Goal: Task Accomplishment & Management: Manage account settings

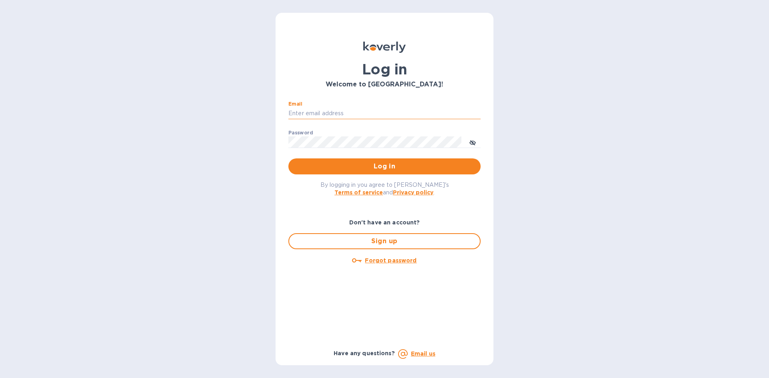
click at [367, 110] on input "Email" at bounding box center [384, 114] width 192 height 12
type input "lsbottleshop@gmail.com"
click at [288, 159] on button "Log in" at bounding box center [384, 167] width 192 height 16
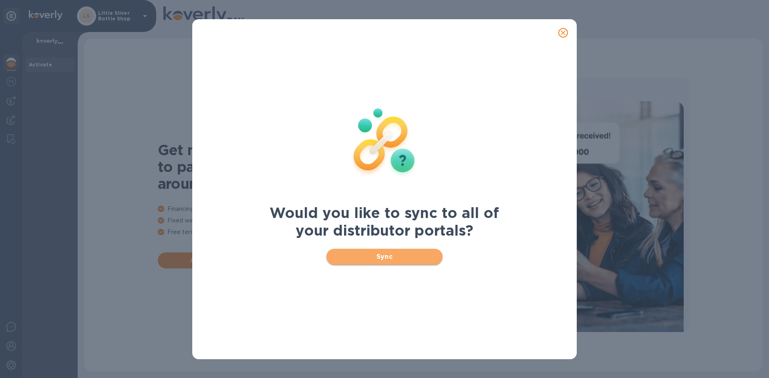
click at [394, 255] on span "Sync" at bounding box center [385, 257] width 104 height 10
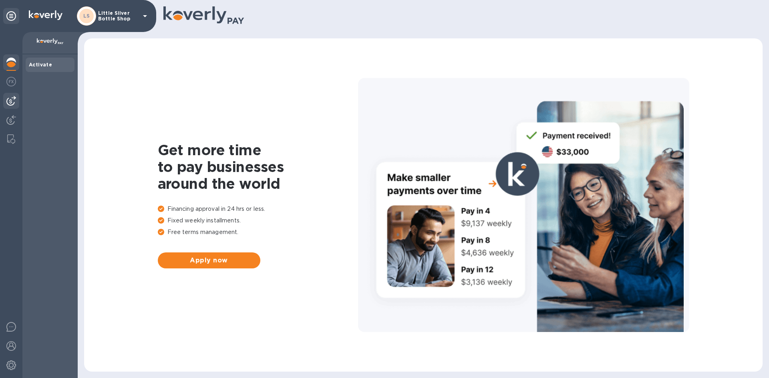
click at [15, 102] on img at bounding box center [11, 101] width 10 height 10
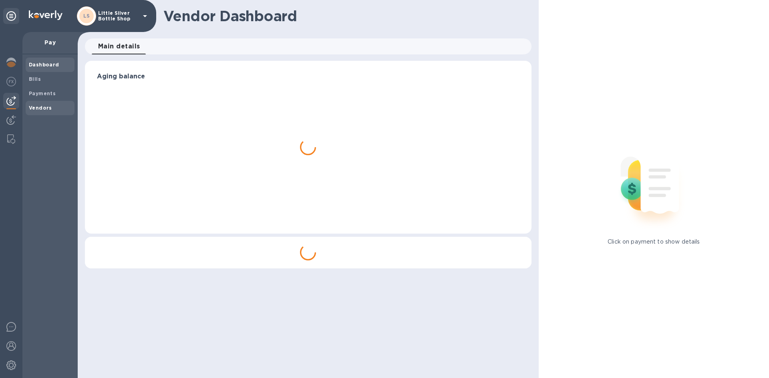
click at [37, 109] on b "Vendors" at bounding box center [40, 108] width 23 height 6
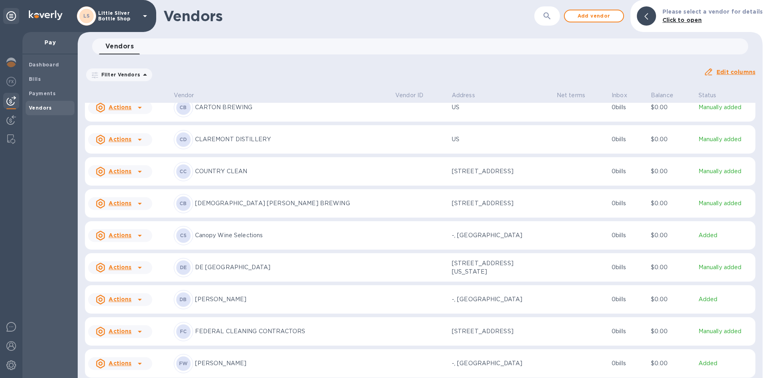
scroll to position [592, 0]
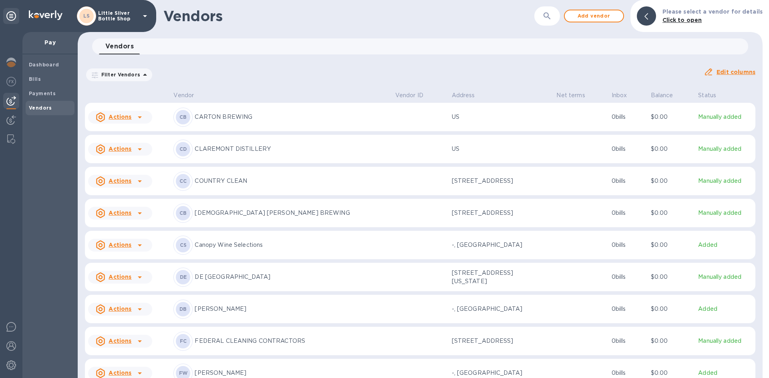
click at [222, 310] on p "[PERSON_NAME]" at bounding box center [292, 309] width 194 height 8
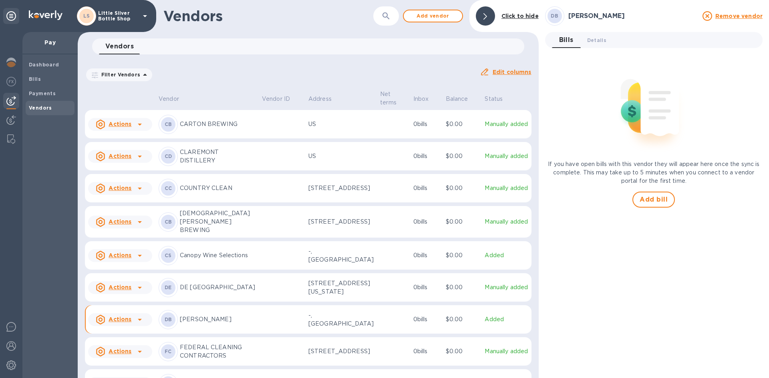
scroll to position [667, 0]
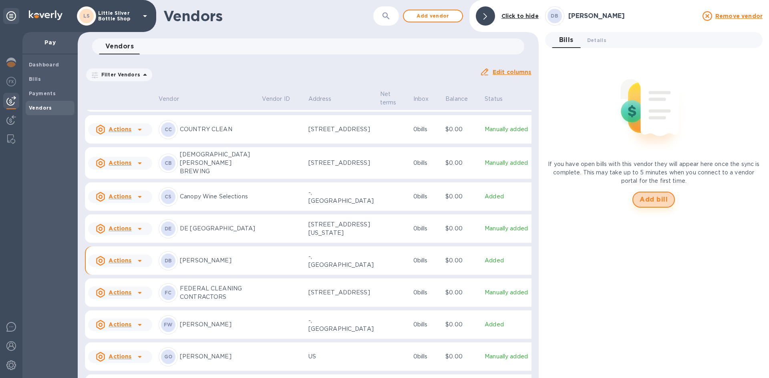
click at [647, 197] on span "Add bill" at bounding box center [653, 200] width 28 height 10
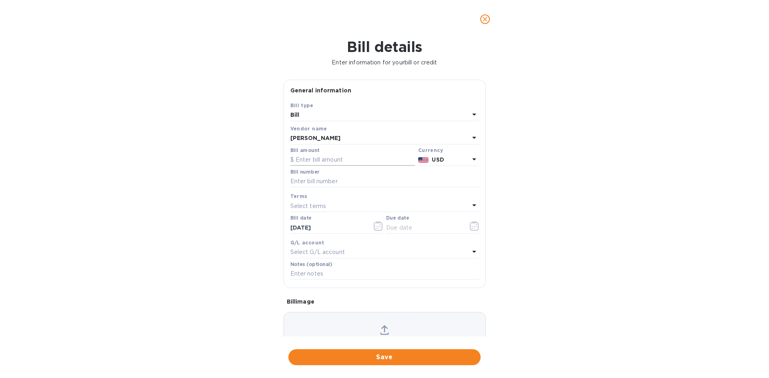
click at [336, 163] on input "text" at bounding box center [352, 160] width 124 height 12
type input "1,492.00"
click at [327, 184] on input "text" at bounding box center [384, 182] width 189 height 12
type input "597954"
click at [320, 205] on p "Select terms" at bounding box center [308, 206] width 36 height 8
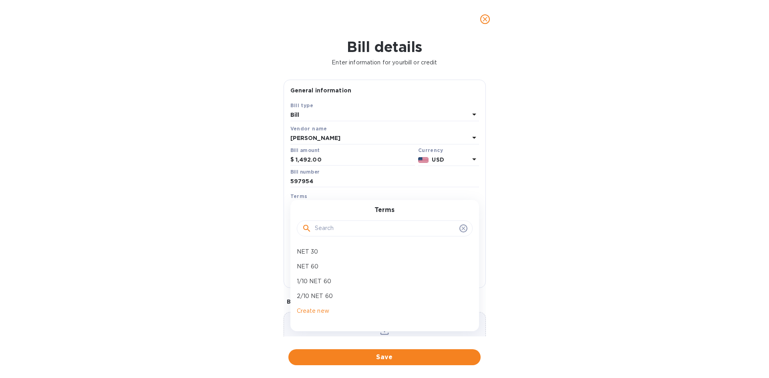
click at [314, 255] on p "NET 30" at bounding box center [381, 252] width 169 height 8
type input "[DATE]"
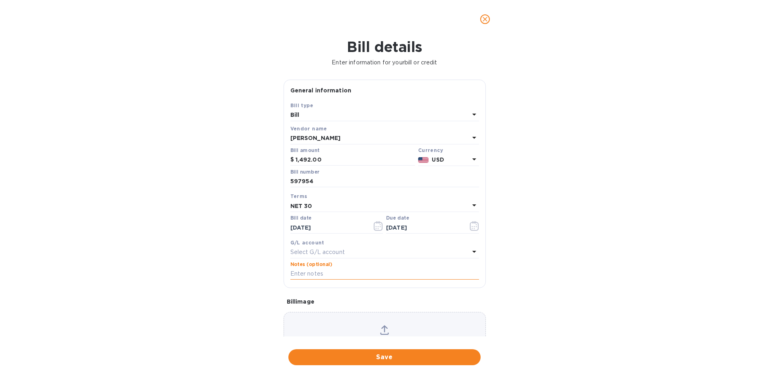
click at [310, 275] on input "text" at bounding box center [384, 274] width 189 height 12
type input "1-29759"
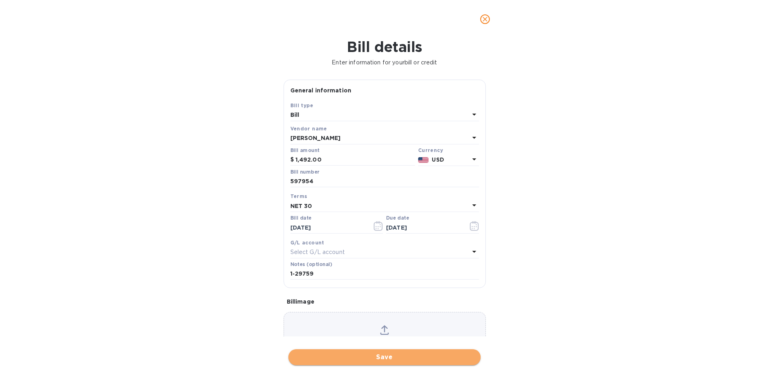
click at [402, 357] on span "Save" at bounding box center [384, 358] width 179 height 10
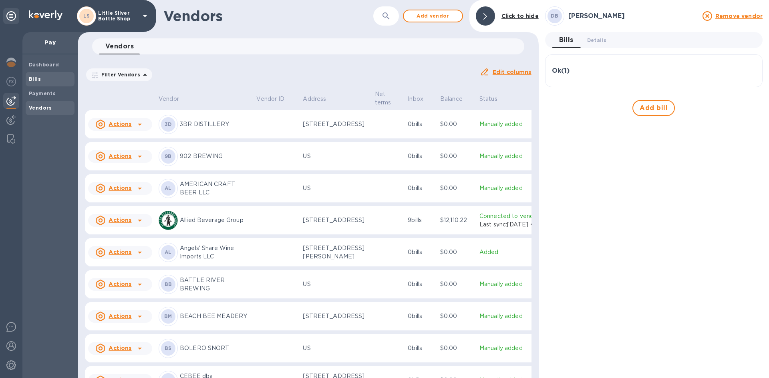
click at [34, 81] on b "Bills" at bounding box center [35, 79] width 12 height 6
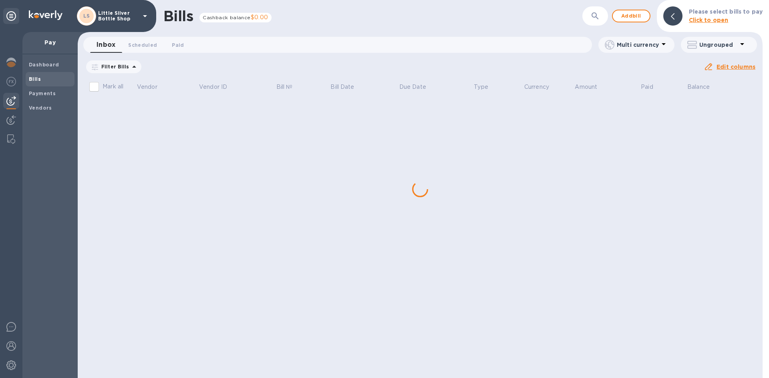
click at [144, 106] on div "Bills Cashback balance $0.00 ​ Add bill Please select bills to pay Click to ope…" at bounding box center [420, 189] width 685 height 378
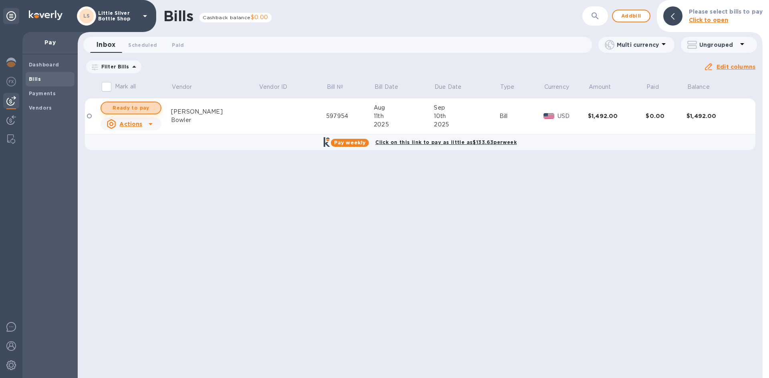
click at [145, 106] on span "Ready to pay" at bounding box center [131, 108] width 46 height 10
checkbox input "true"
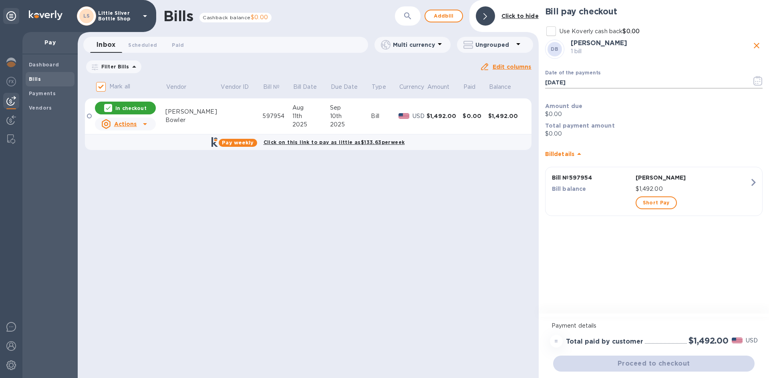
click at [756, 80] on icon "button" at bounding box center [757, 81] width 9 height 10
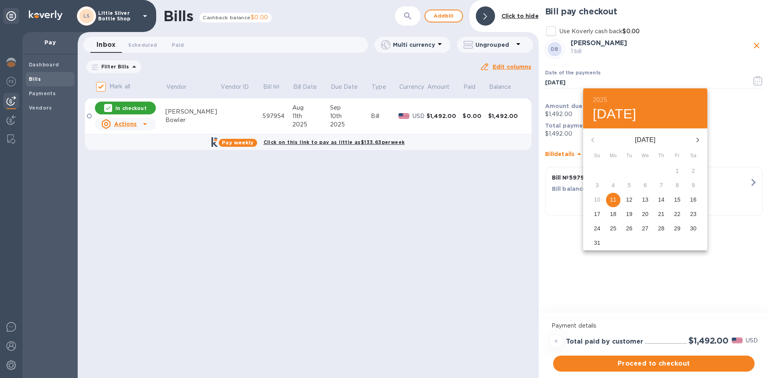
click at [699, 139] on icon "button" at bounding box center [698, 140] width 10 height 10
click at [629, 170] on p "2" at bounding box center [628, 171] width 3 height 8
type input "[DATE]"
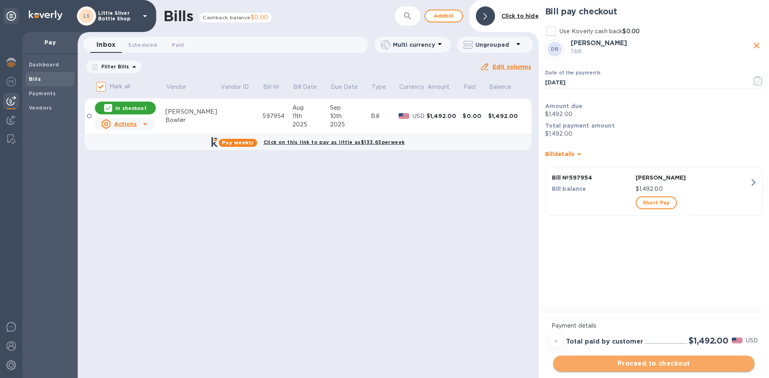
click at [671, 361] on span "Proceed to checkout" at bounding box center [653, 364] width 189 height 10
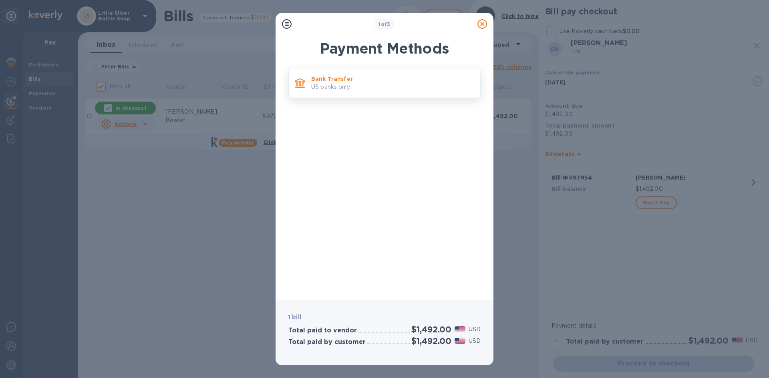
click at [379, 80] on p "Bank Transfer" at bounding box center [392, 79] width 163 height 8
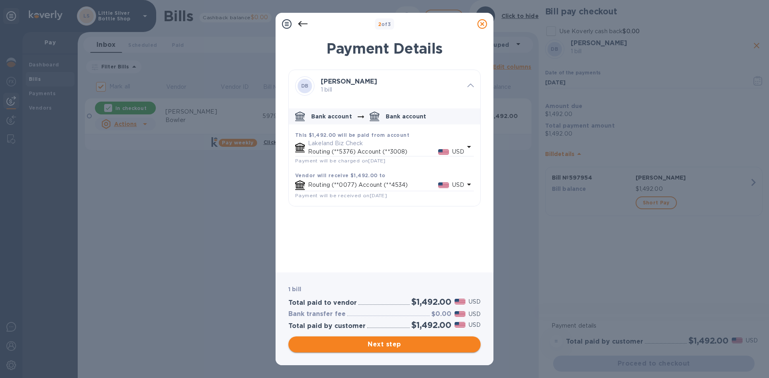
click at [413, 348] on span "Next step" at bounding box center [384, 345] width 179 height 10
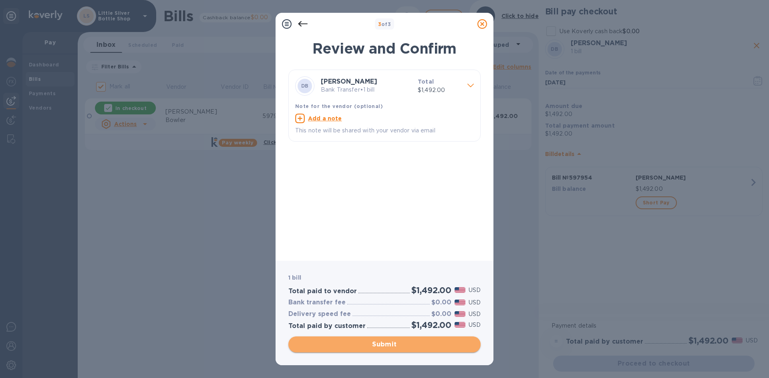
click at [412, 347] on span "Submit" at bounding box center [384, 345] width 179 height 10
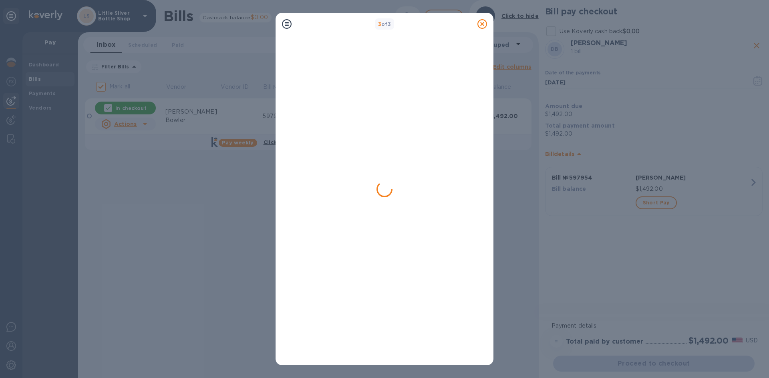
checkbox input "false"
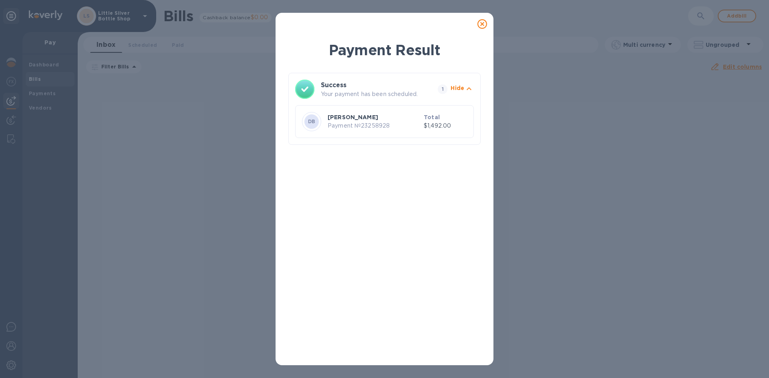
click at [484, 24] on icon at bounding box center [482, 24] width 10 height 10
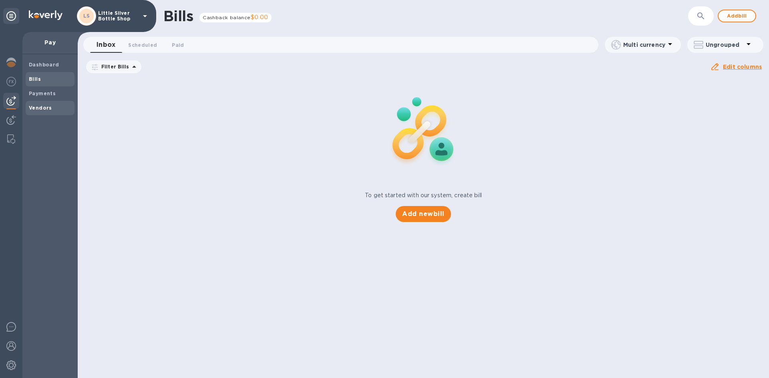
click at [53, 108] on span "Vendors" at bounding box center [50, 108] width 42 height 8
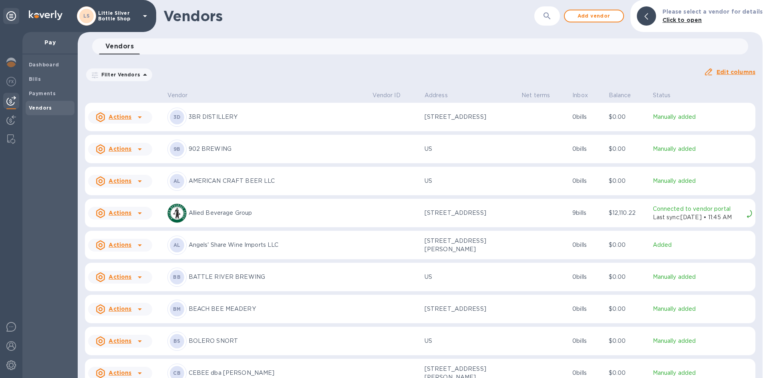
click at [755, 373] on div "Vendor Vendor ID Address Net terms Inbox Balance Status Actions 3D 3BR DISTILLE…" at bounding box center [420, 233] width 685 height 289
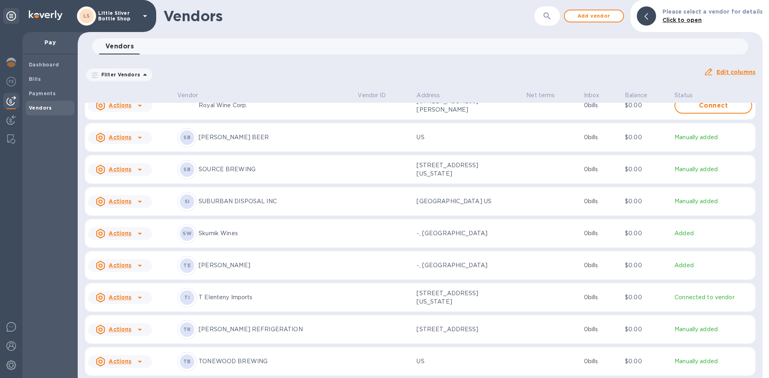
scroll to position [2672, 0]
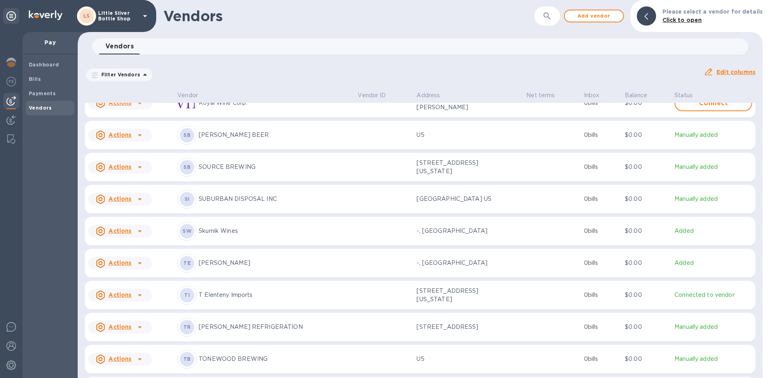
click at [220, 267] on p "[PERSON_NAME]" at bounding box center [275, 263] width 153 height 8
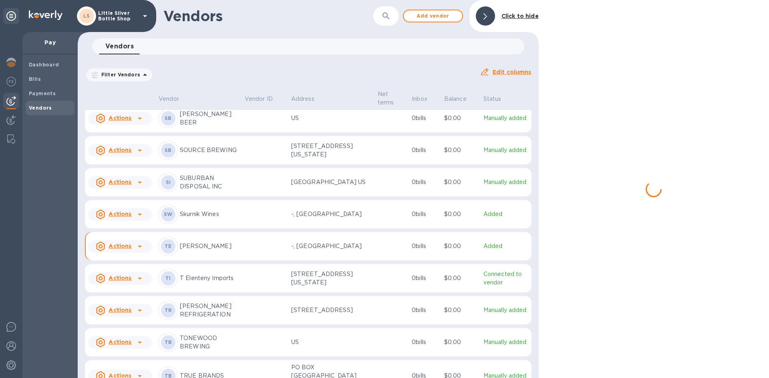
scroll to position [2715, 0]
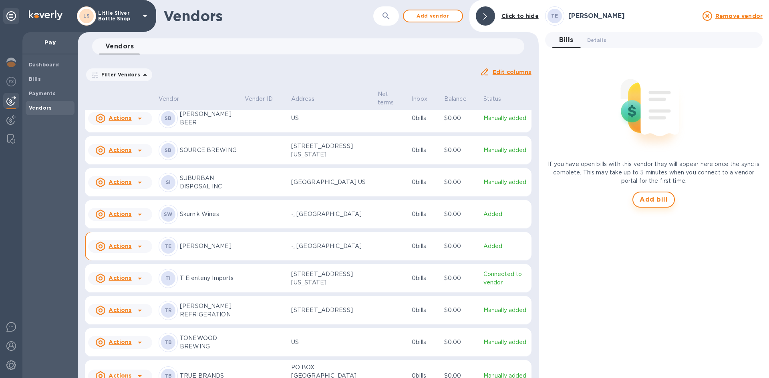
click at [657, 200] on span "Add bill" at bounding box center [653, 200] width 28 height 10
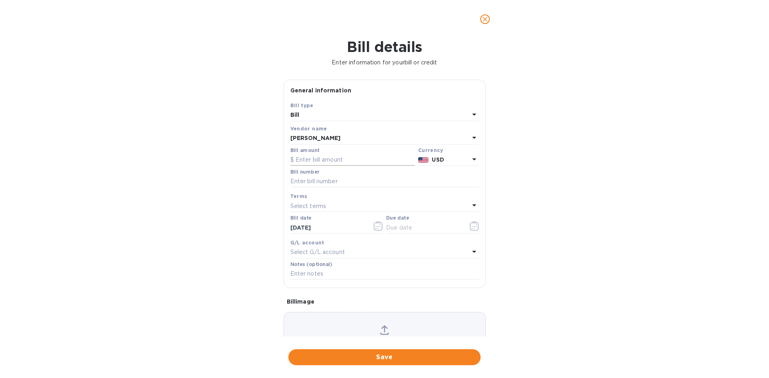
click at [312, 161] on input "text" at bounding box center [352, 160] width 124 height 12
type input "732.00"
click at [317, 179] on input "text" at bounding box center [384, 182] width 189 height 12
type input "723340"
click at [312, 204] on p "Select terms" at bounding box center [308, 206] width 36 height 8
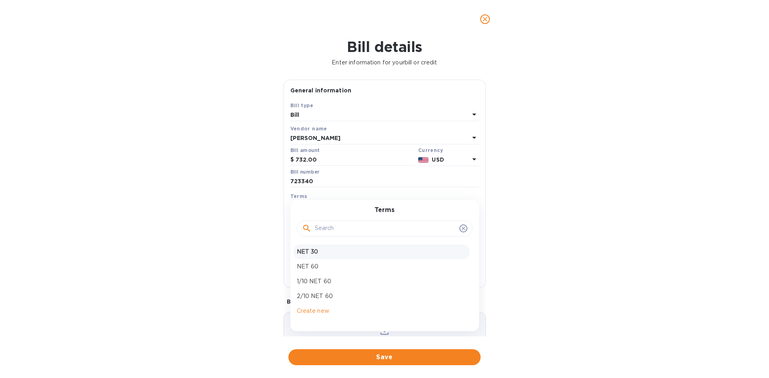
click at [311, 252] on p "NET 30" at bounding box center [381, 252] width 169 height 8
type input "[DATE]"
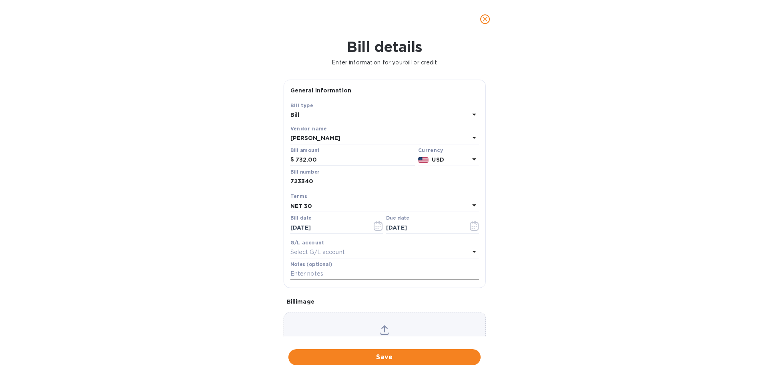
click at [309, 275] on input "text" at bounding box center [384, 274] width 189 height 12
type input "1-29758"
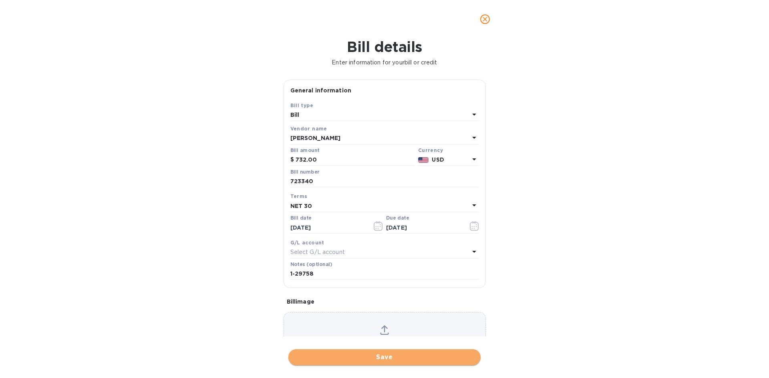
click at [394, 355] on span "Save" at bounding box center [384, 358] width 179 height 10
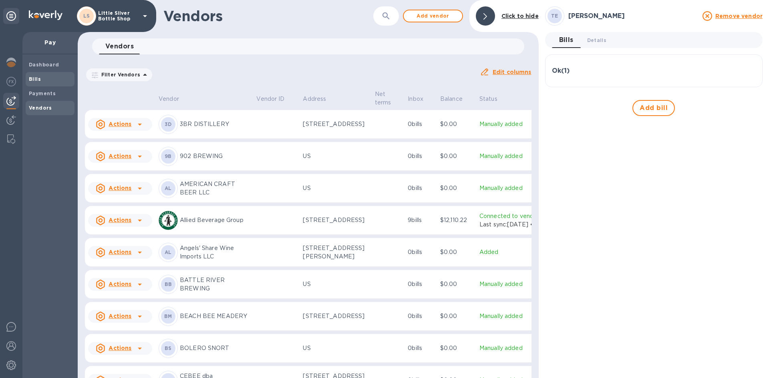
click at [36, 82] on span "Bills" at bounding box center [35, 79] width 12 height 8
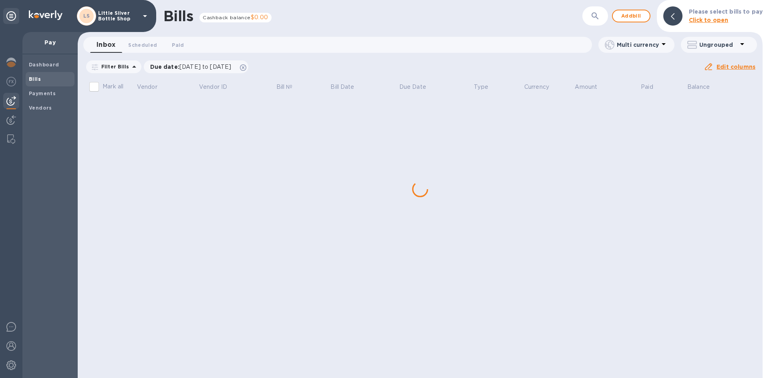
click at [150, 110] on div "Bills Cashback balance $0.00 ​ Add bill Please select bills to pay Click to ope…" at bounding box center [420, 189] width 685 height 378
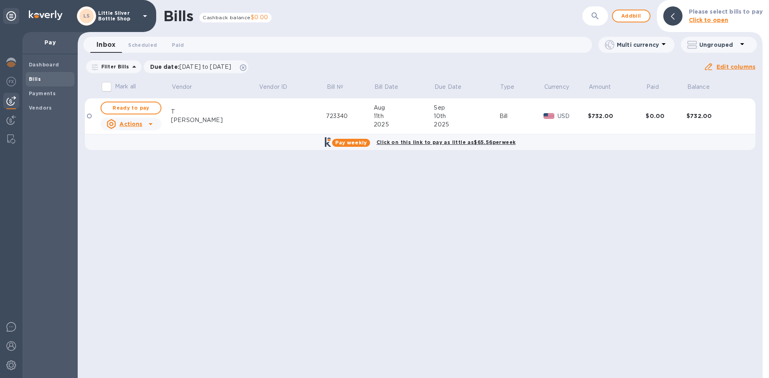
click at [150, 110] on span "Ready to pay" at bounding box center [131, 108] width 46 height 10
checkbox input "true"
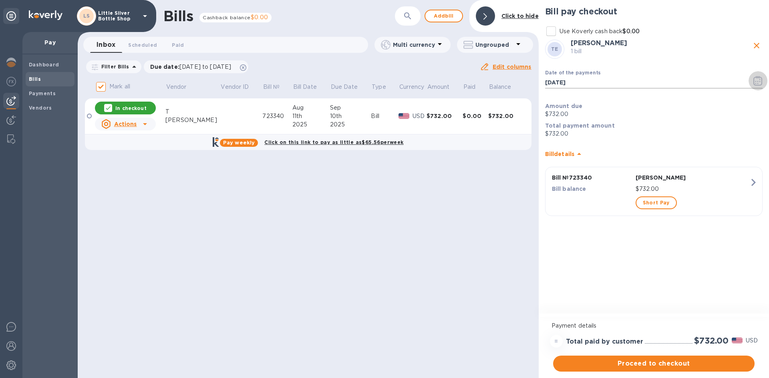
click at [755, 82] on icon "button" at bounding box center [755, 81] width 1 height 1
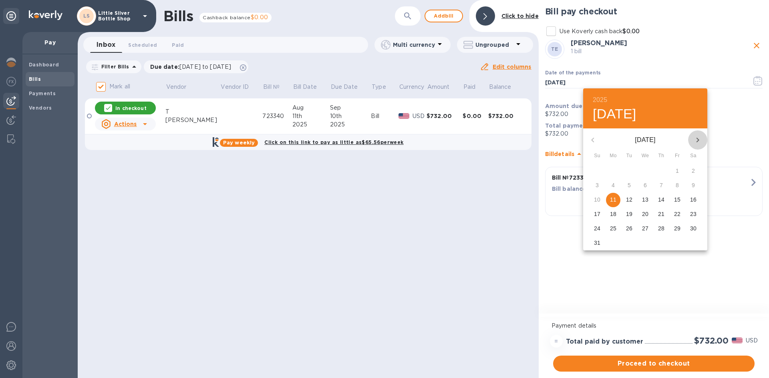
click at [697, 140] on icon "button" at bounding box center [698, 140] width 10 height 10
click at [630, 168] on p "2" at bounding box center [628, 171] width 3 height 8
type input "[DATE]"
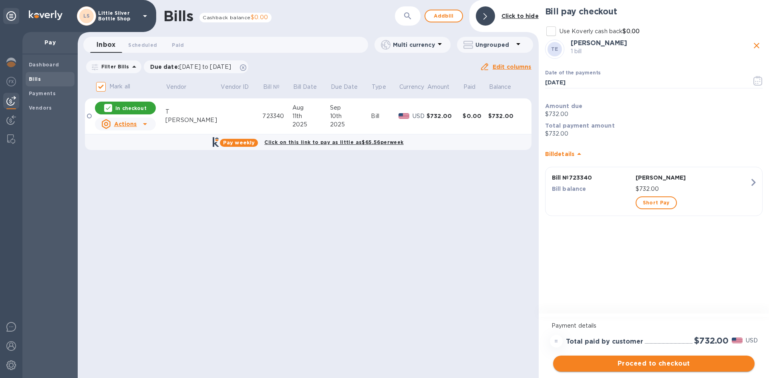
click at [689, 363] on span "Proceed to checkout" at bounding box center [653, 364] width 189 height 10
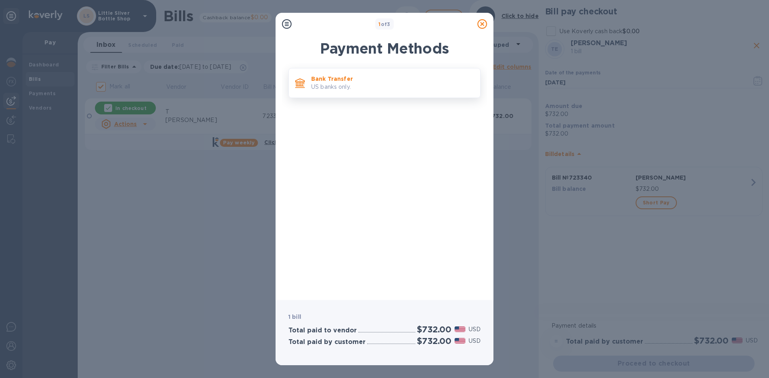
click at [392, 86] on p "US banks only." at bounding box center [392, 87] width 163 height 8
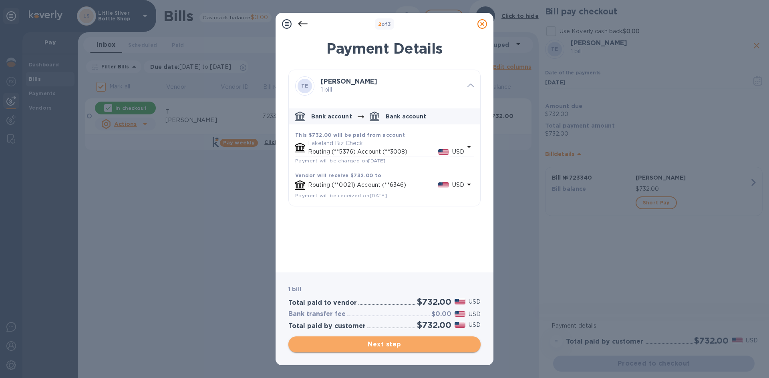
click at [424, 345] on span "Next step" at bounding box center [384, 345] width 179 height 10
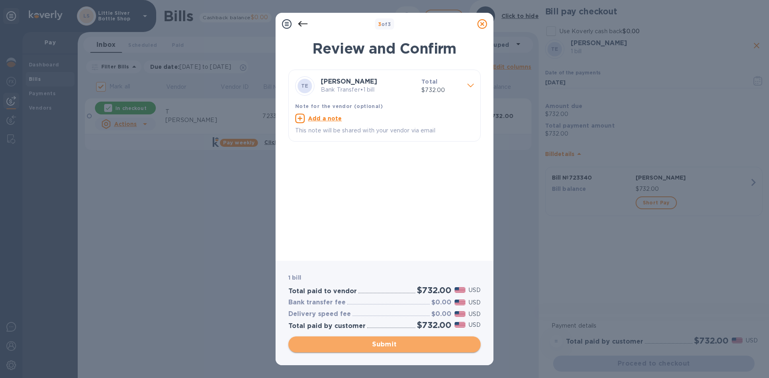
click at [424, 345] on span "Submit" at bounding box center [384, 345] width 179 height 10
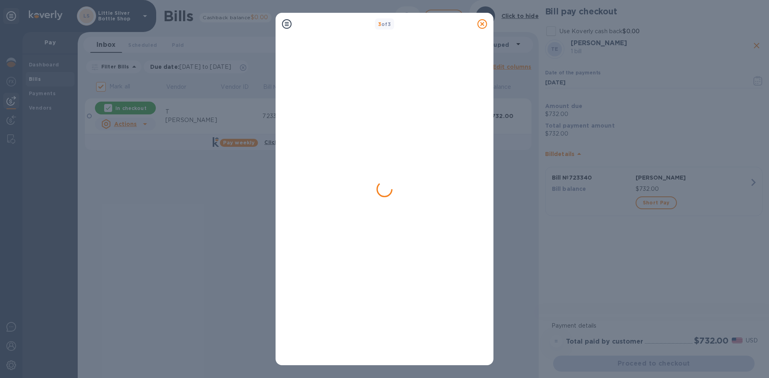
checkbox input "false"
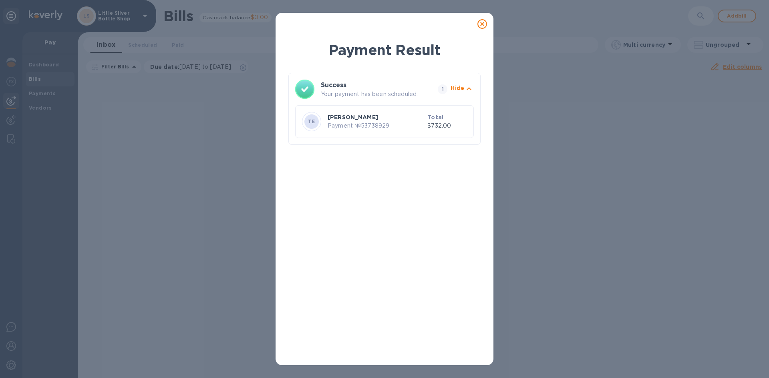
click at [480, 22] on icon at bounding box center [482, 24] width 10 height 10
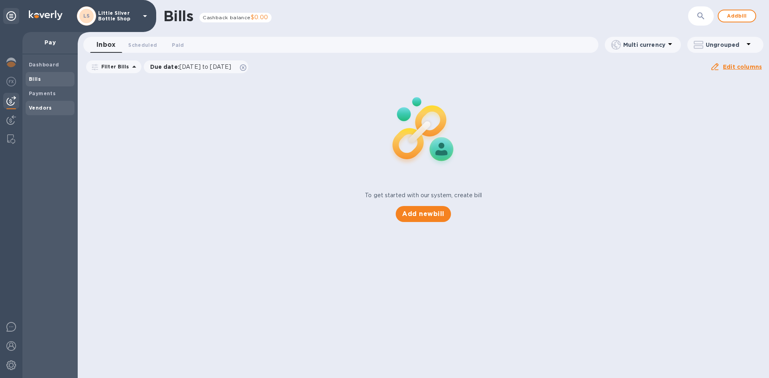
click at [54, 108] on span "Vendors" at bounding box center [50, 108] width 42 height 8
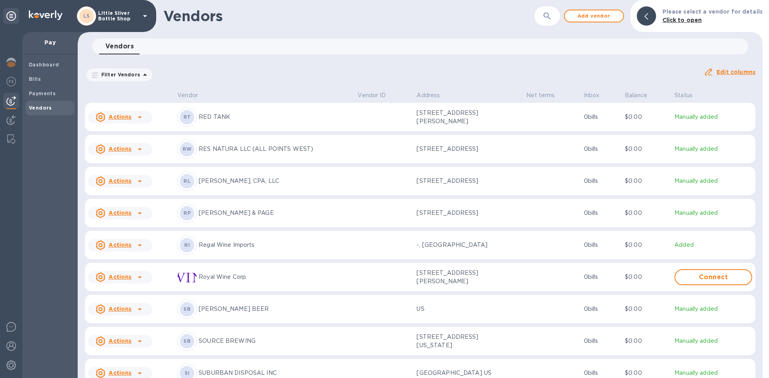
scroll to position [2362, 0]
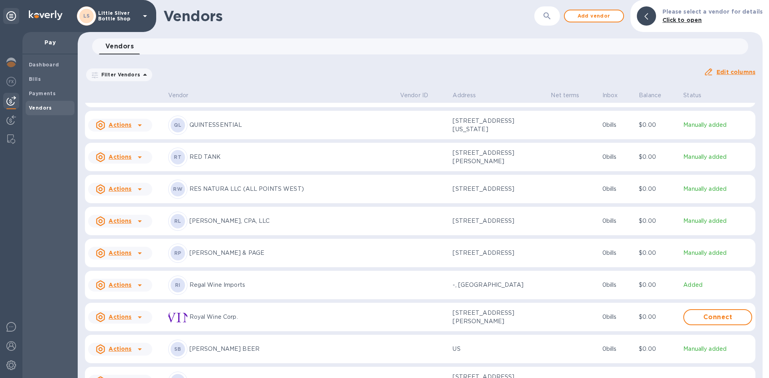
click at [225, 289] on p "Regal Wine Imports" at bounding box center [291, 285] width 204 height 8
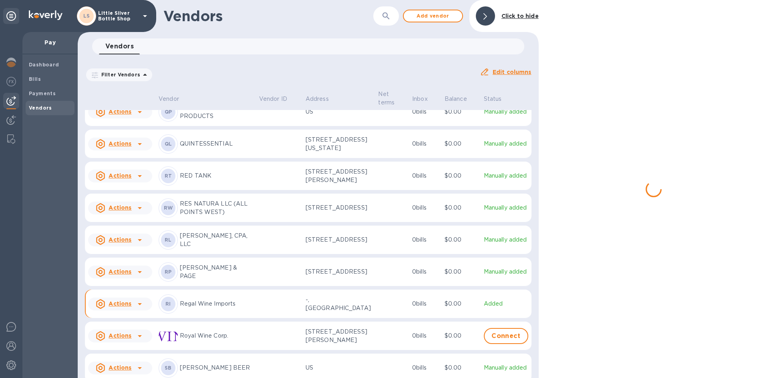
scroll to position [2410, 0]
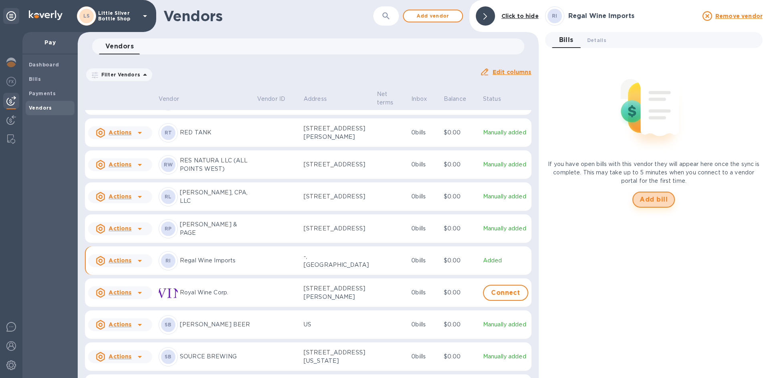
click at [653, 200] on span "Add bill" at bounding box center [653, 200] width 28 height 10
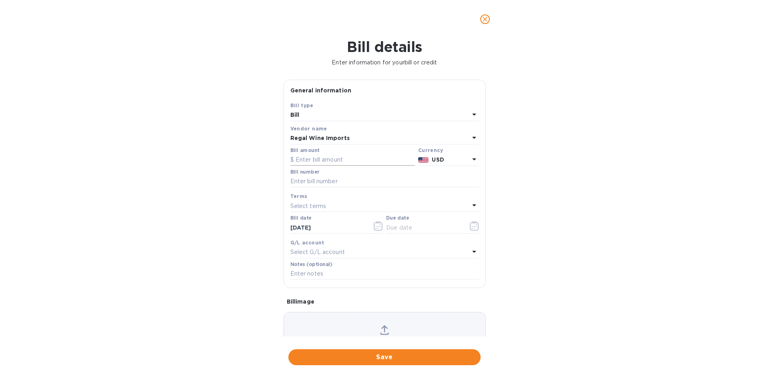
click at [339, 160] on input "text" at bounding box center [352, 160] width 124 height 12
type input "912.00"
click at [334, 178] on input "text" at bounding box center [384, 182] width 189 height 12
type input "493273"
click at [319, 207] on p "Select terms" at bounding box center [308, 206] width 36 height 8
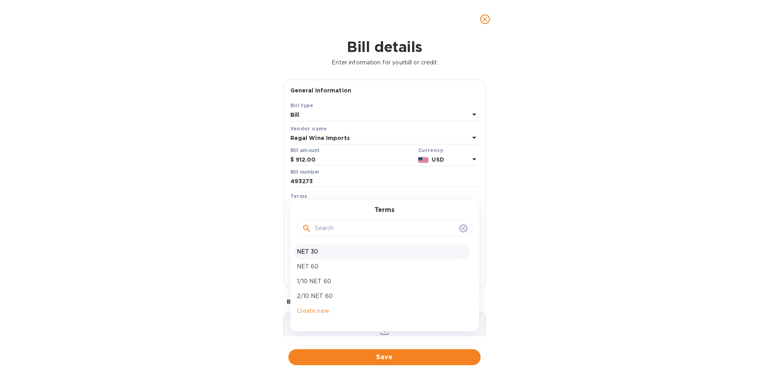
click at [318, 250] on p "NET 30" at bounding box center [381, 252] width 169 height 8
type input "[DATE]"
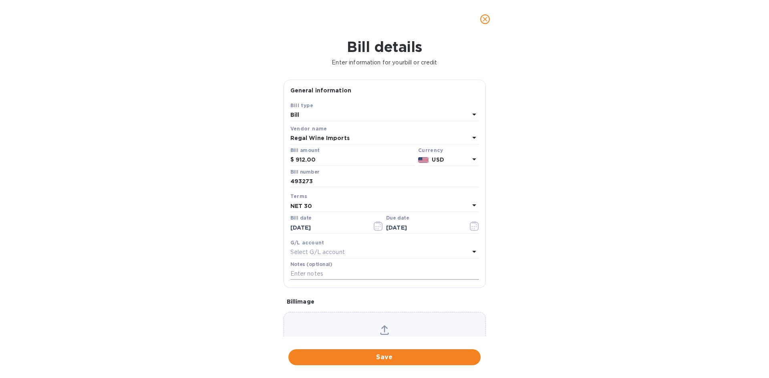
click at [314, 276] on input "text" at bounding box center [384, 274] width 189 height 12
type input "1-29760"
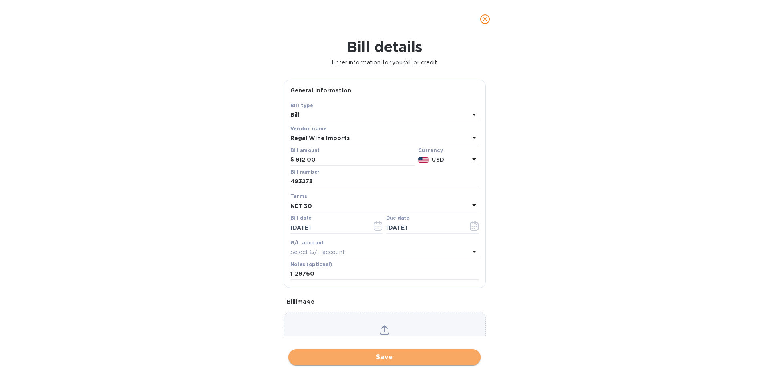
click at [380, 354] on span "Save" at bounding box center [384, 358] width 179 height 10
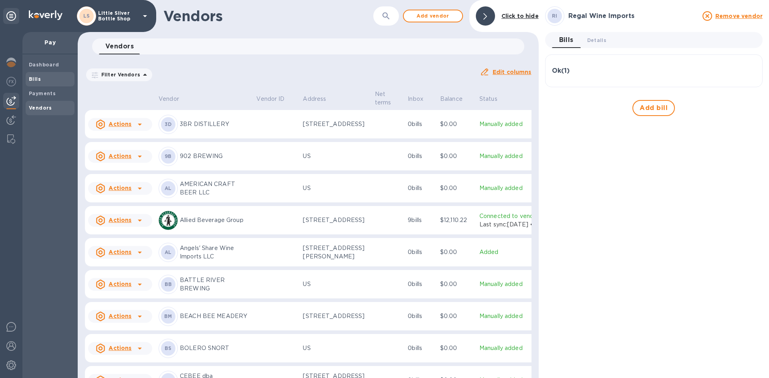
click at [39, 78] on b "Bills" at bounding box center [35, 79] width 12 height 6
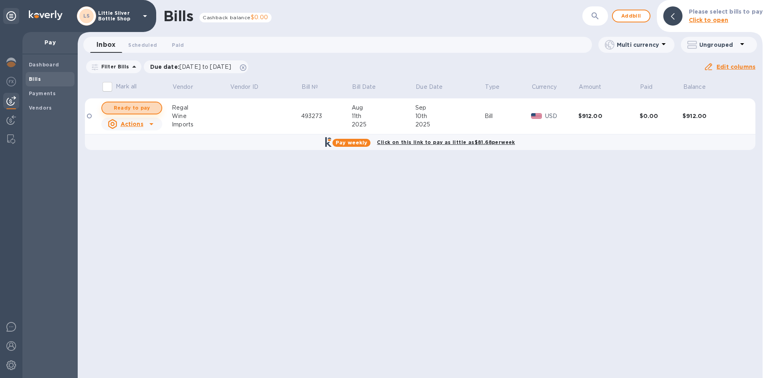
click at [145, 107] on span "Ready to pay" at bounding box center [131, 108] width 46 height 10
checkbox input "true"
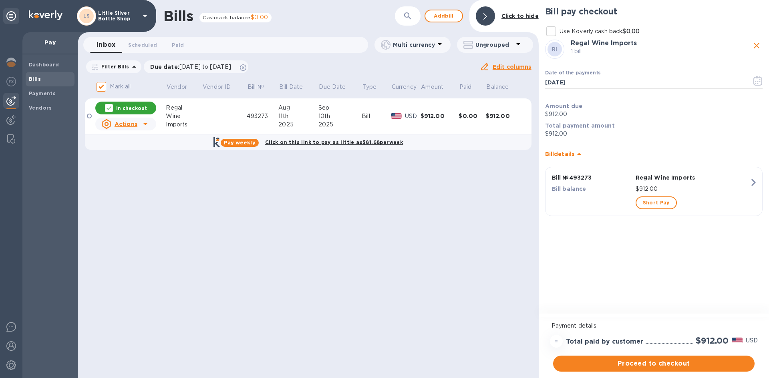
click at [759, 82] on icon "button" at bounding box center [759, 81] width 1 height 1
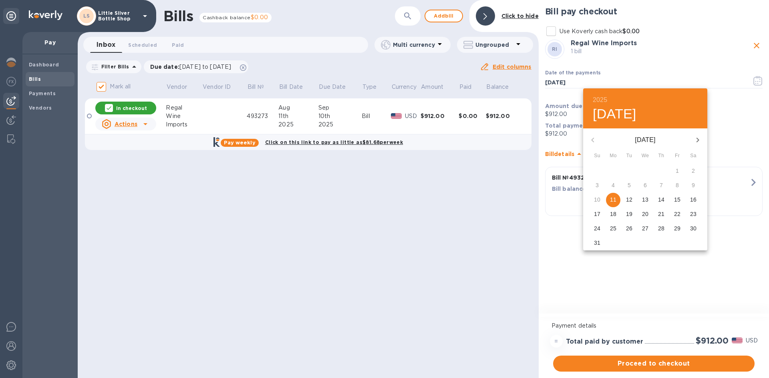
click at [696, 138] on icon "button" at bounding box center [698, 140] width 10 height 10
click at [628, 170] on p "2" at bounding box center [628, 171] width 3 height 8
type input "[DATE]"
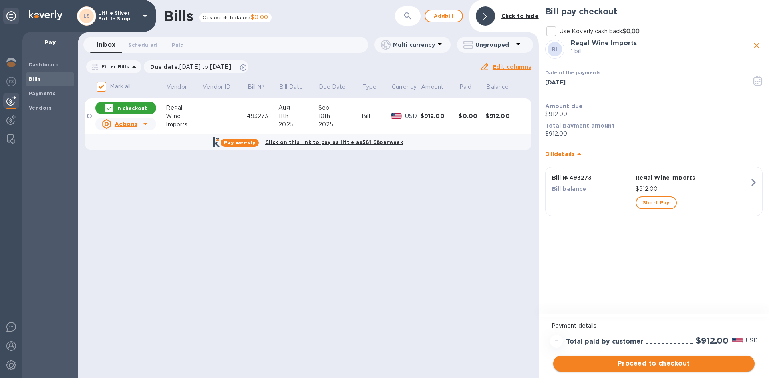
click at [670, 363] on span "Proceed to checkout" at bounding box center [653, 364] width 189 height 10
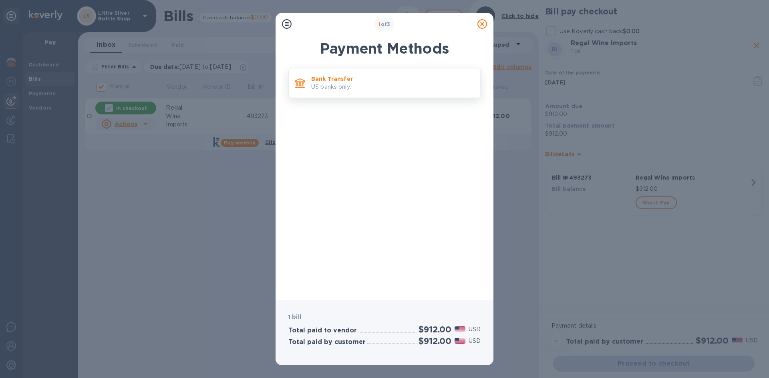
click at [426, 82] on p "Bank Transfer" at bounding box center [392, 79] width 163 height 8
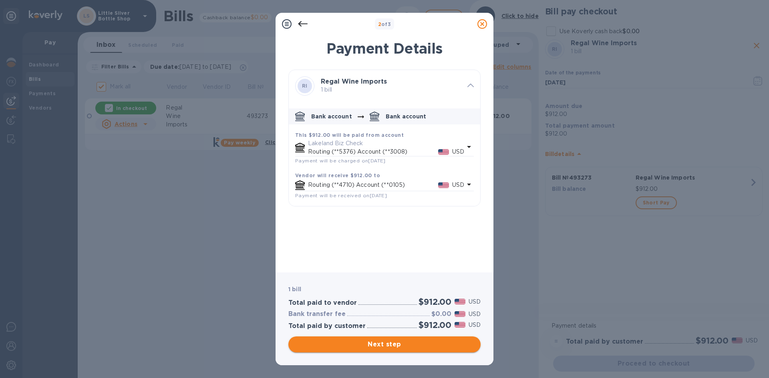
click at [418, 346] on span "Next step" at bounding box center [384, 345] width 179 height 10
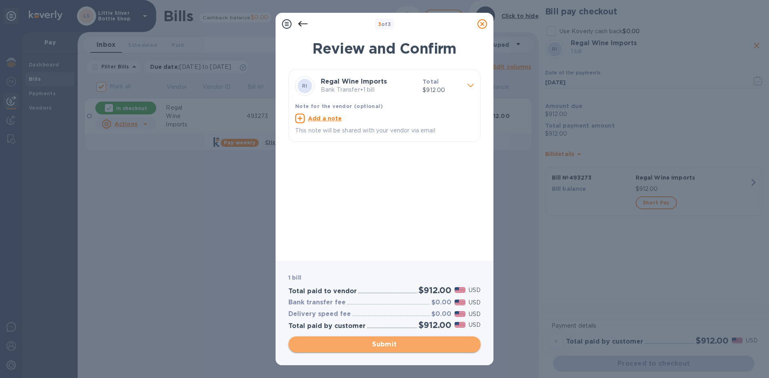
click at [418, 346] on span "Submit" at bounding box center [384, 345] width 179 height 10
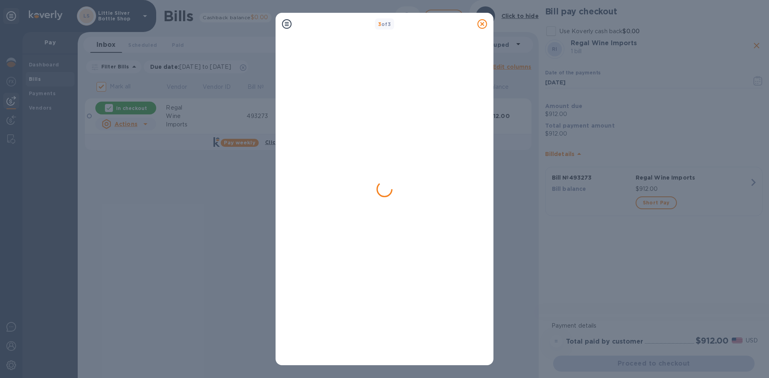
checkbox input "false"
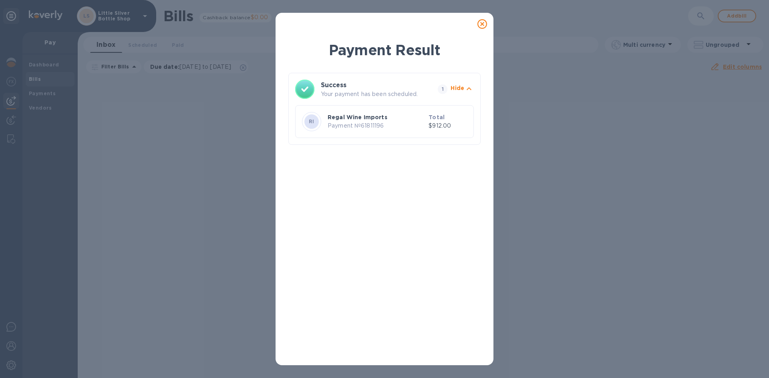
click at [483, 21] on icon at bounding box center [482, 24] width 10 height 10
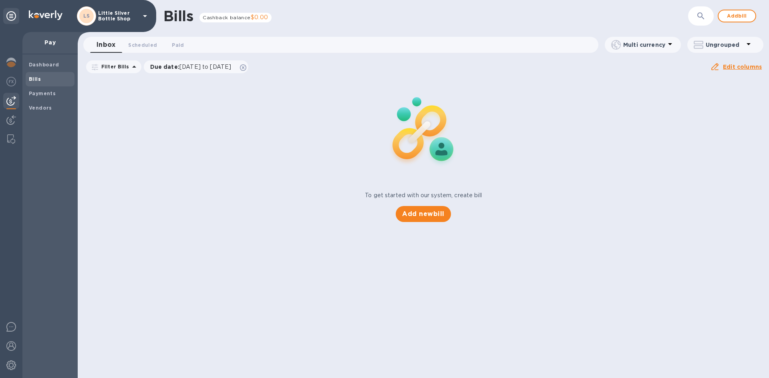
click at [147, 19] on icon at bounding box center [145, 16] width 10 height 10
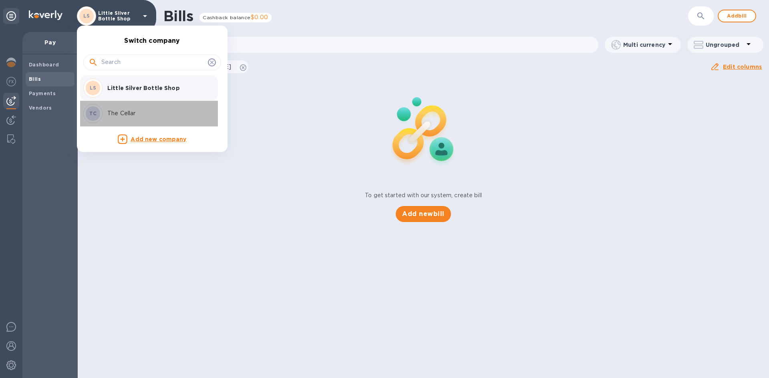
click at [129, 114] on p "The Cellar" at bounding box center [157, 113] width 101 height 8
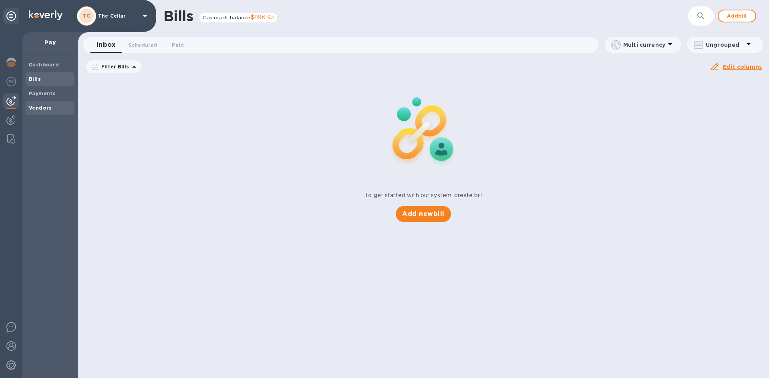
click at [46, 108] on b "Vendors" at bounding box center [40, 108] width 23 height 6
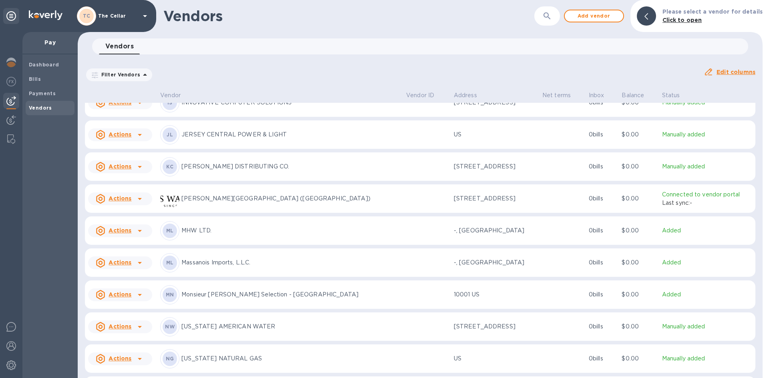
scroll to position [642, 0]
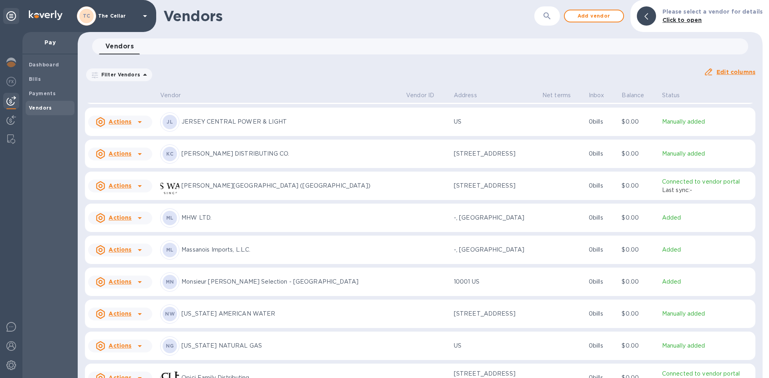
click at [230, 156] on p "[PERSON_NAME] DISTRIBUTING CO." at bounding box center [290, 154] width 218 height 8
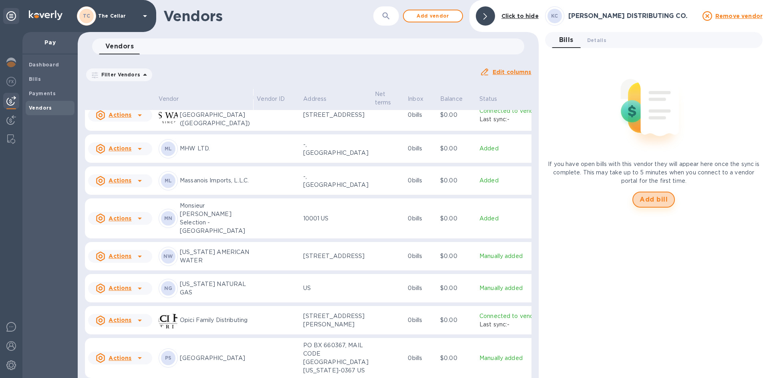
click at [653, 196] on span "Add bill" at bounding box center [653, 200] width 28 height 10
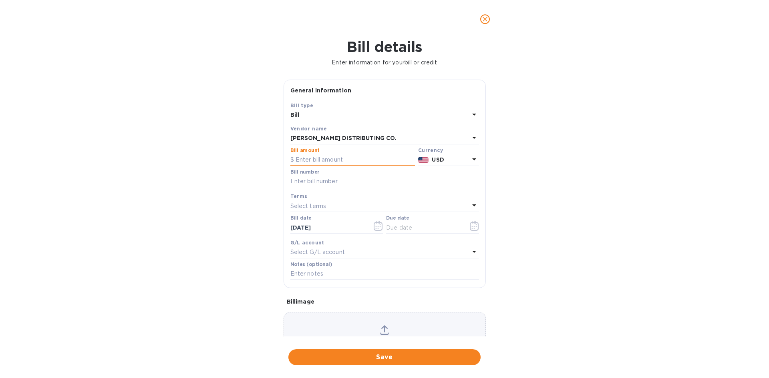
click at [346, 159] on input "text" at bounding box center [352, 160] width 124 height 12
type input "415.16"
click at [339, 181] on input "text" at bounding box center [384, 182] width 189 height 12
type input "143588"
click at [332, 211] on div "Select terms" at bounding box center [379, 206] width 179 height 11
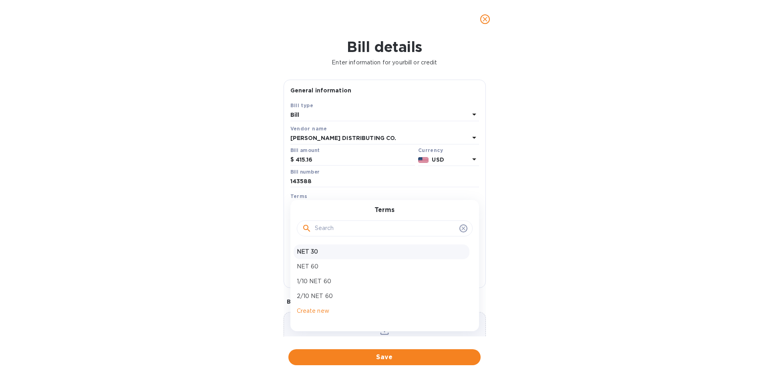
click at [328, 251] on p "NET 30" at bounding box center [381, 252] width 169 height 8
type input "[DATE]"
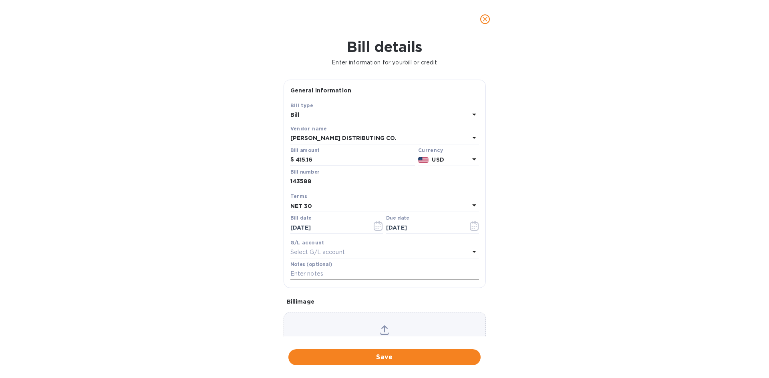
click at [329, 271] on input "text" at bounding box center [384, 274] width 189 height 12
type input "2-11006"
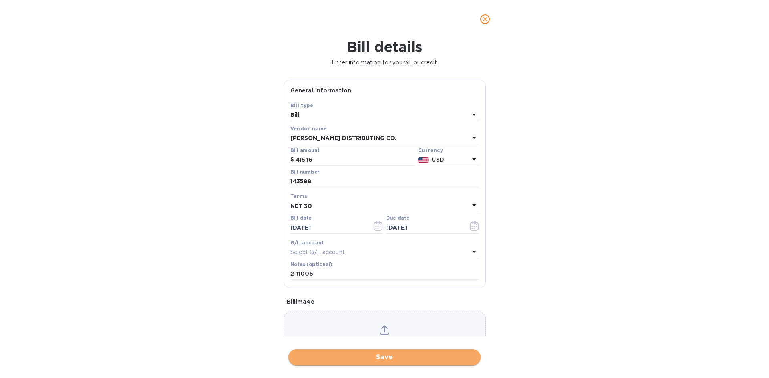
click at [408, 359] on span "Save" at bounding box center [384, 358] width 179 height 10
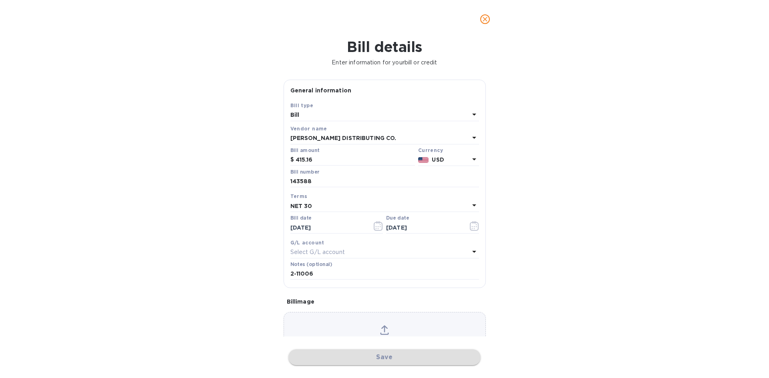
scroll to position [772, 0]
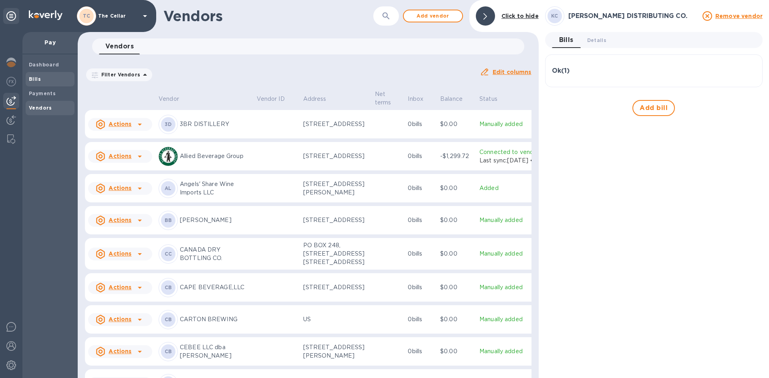
click at [61, 78] on span "Bills" at bounding box center [50, 79] width 42 height 8
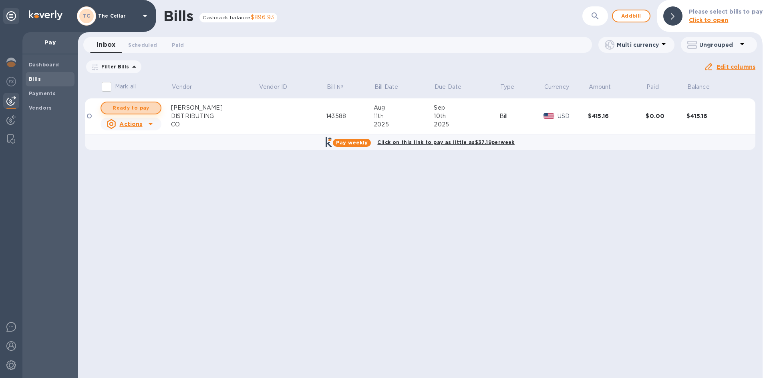
click at [139, 107] on span "Ready to pay" at bounding box center [131, 108] width 46 height 10
checkbox input "true"
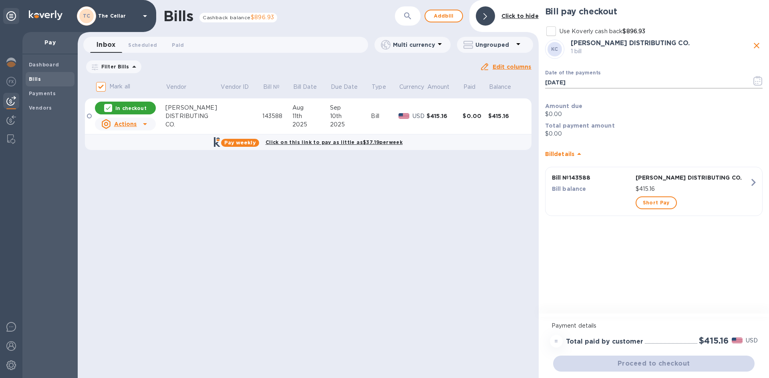
click at [756, 82] on icon "button" at bounding box center [757, 81] width 9 height 10
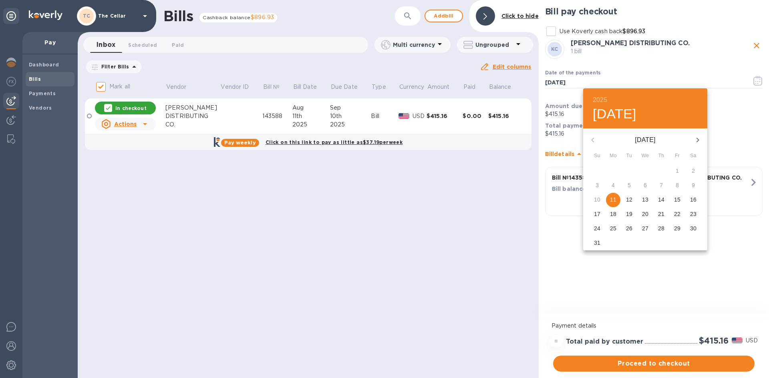
click at [696, 139] on icon "button" at bounding box center [698, 140] width 10 height 10
click at [645, 171] on p "3" at bounding box center [644, 171] width 3 height 8
type input "09/03/2025"
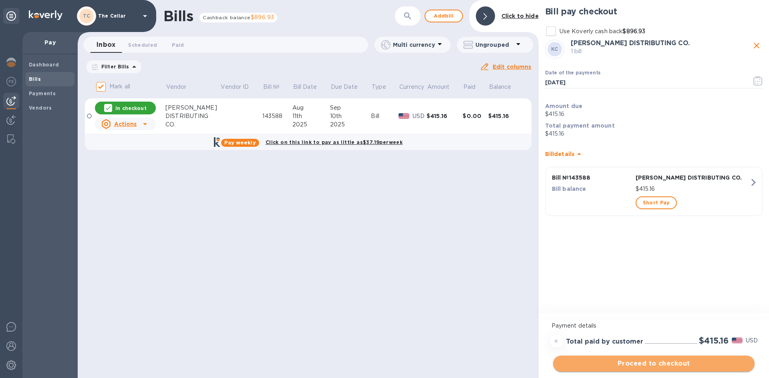
click at [690, 365] on span "Proceed to checkout" at bounding box center [653, 364] width 189 height 10
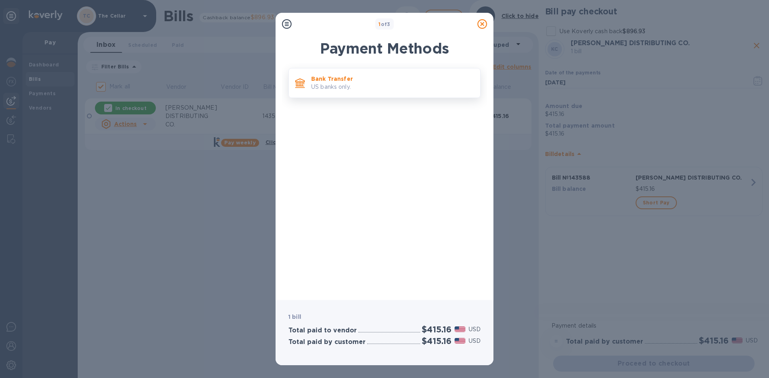
click at [418, 89] on p "US banks only." at bounding box center [392, 87] width 163 height 8
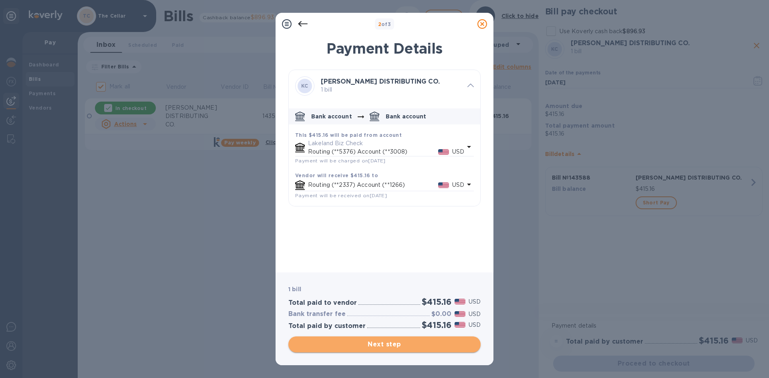
click at [426, 341] on span "Next step" at bounding box center [384, 345] width 179 height 10
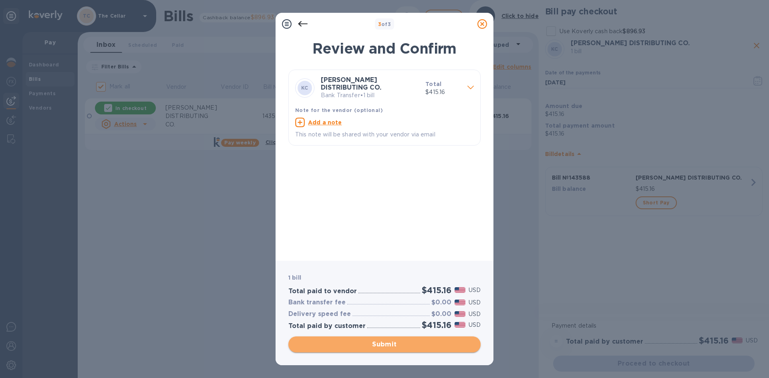
click at [422, 343] on span "Submit" at bounding box center [384, 345] width 179 height 10
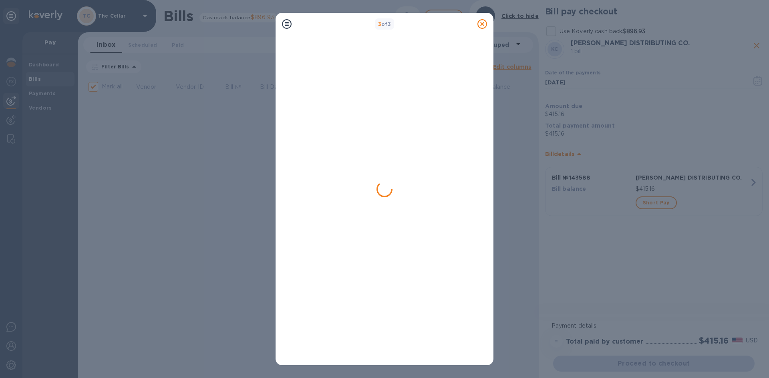
checkbox input "false"
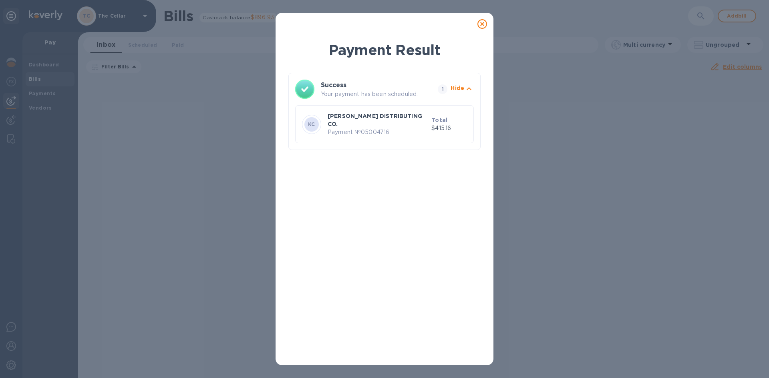
click at [481, 23] on icon at bounding box center [482, 24] width 10 height 10
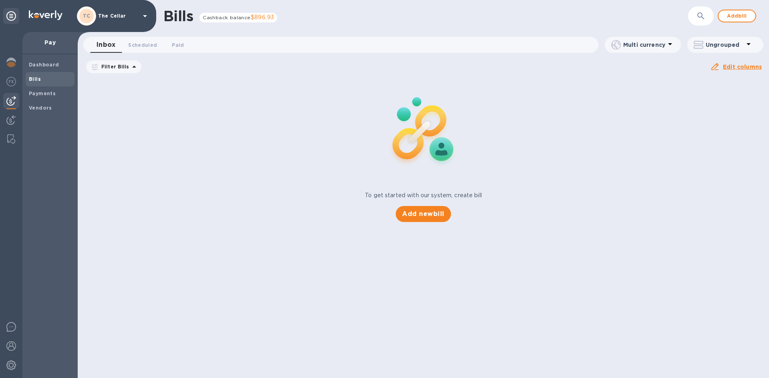
click at [148, 17] on icon at bounding box center [145, 16] width 10 height 10
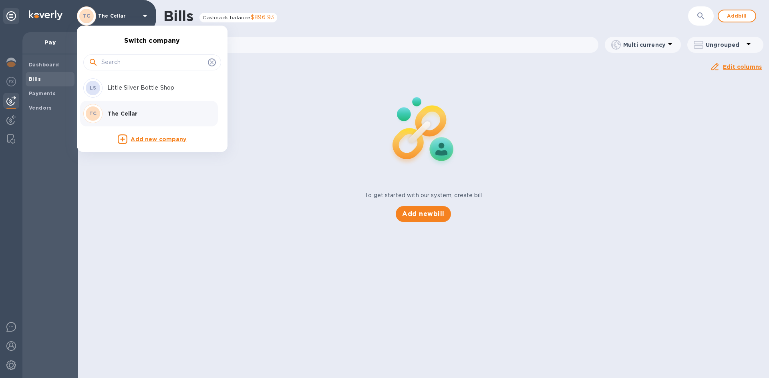
click at [129, 86] on p "Little Silver Bottle Shop" at bounding box center [157, 88] width 101 height 8
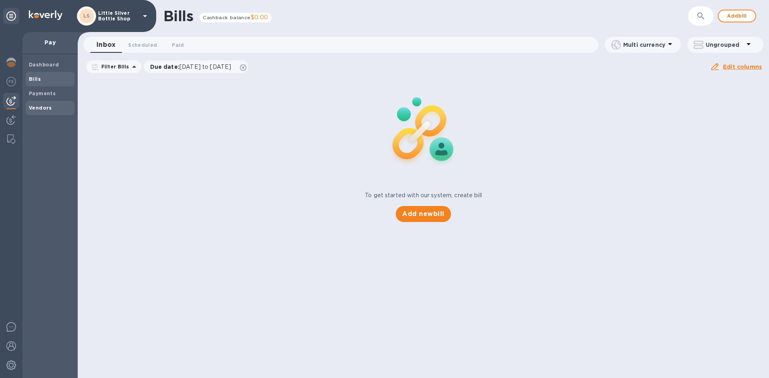
click at [48, 110] on b "Vendors" at bounding box center [40, 108] width 23 height 6
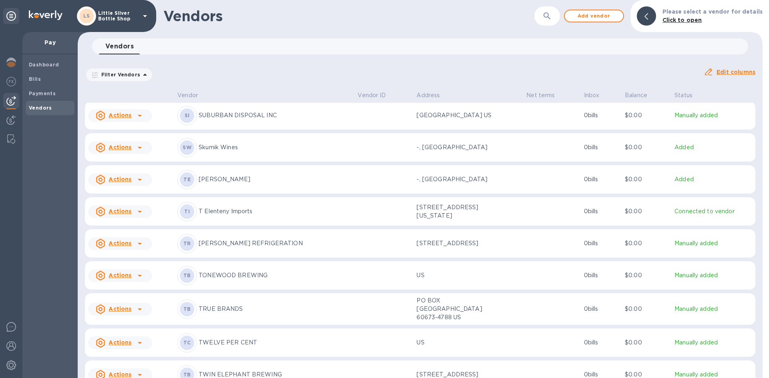
scroll to position [2929, 0]
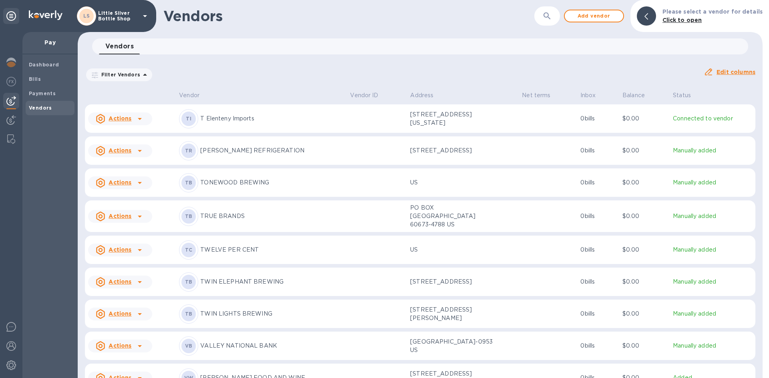
click at [232, 311] on p "TWIN LIGHTS BREWING" at bounding box center [271, 314] width 143 height 8
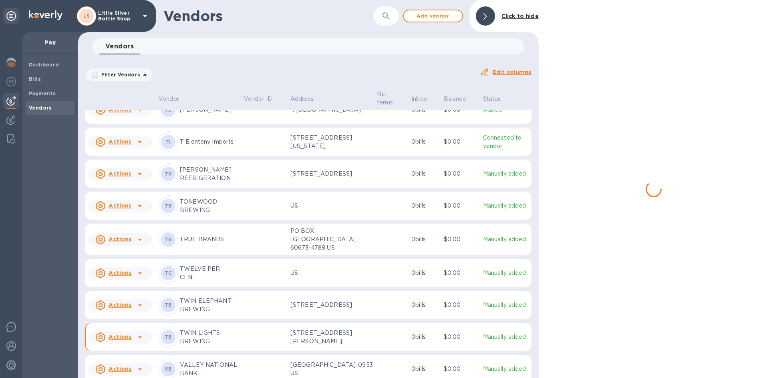
scroll to position [2970, 0]
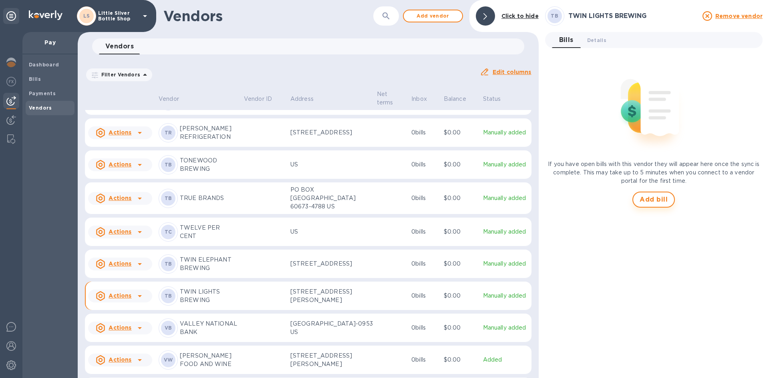
click at [649, 200] on span "Add bill" at bounding box center [653, 200] width 28 height 10
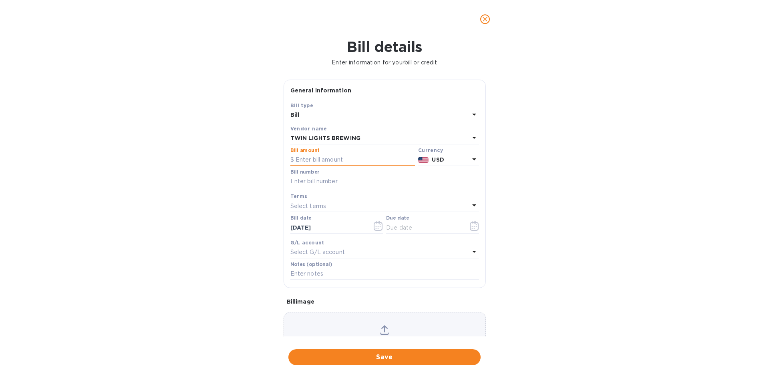
click at [322, 159] on input "text" at bounding box center [352, 160] width 124 height 12
type input "186.00"
click at [313, 185] on input "text" at bounding box center [384, 182] width 189 height 12
type input "07209"
click at [305, 206] on p "Select terms" at bounding box center [308, 206] width 36 height 8
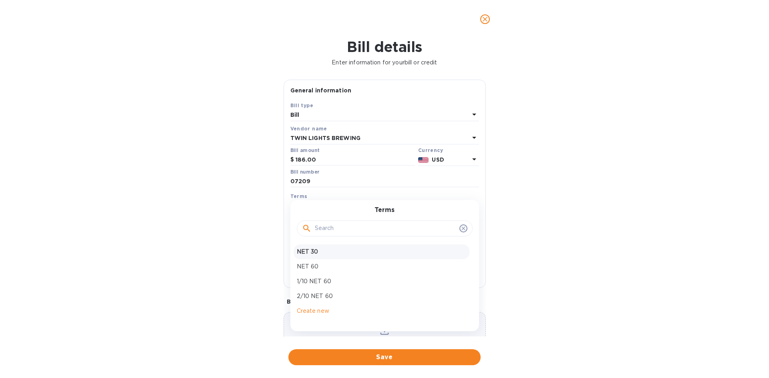
click at [315, 250] on p "NET 30" at bounding box center [381, 252] width 169 height 8
type input "[DATE]"
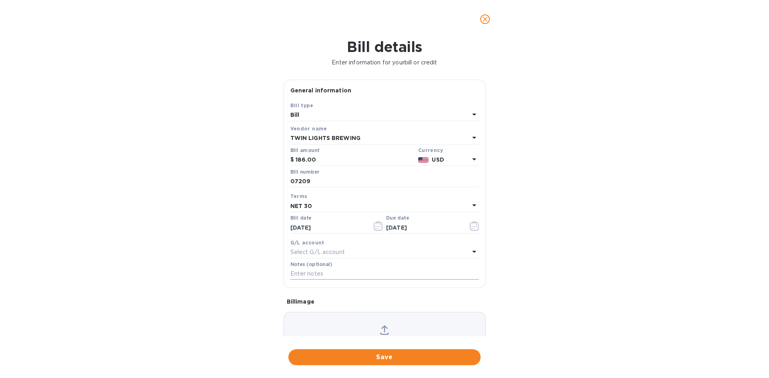
click at [318, 274] on input "text" at bounding box center [384, 274] width 189 height 12
type input "1-29748"
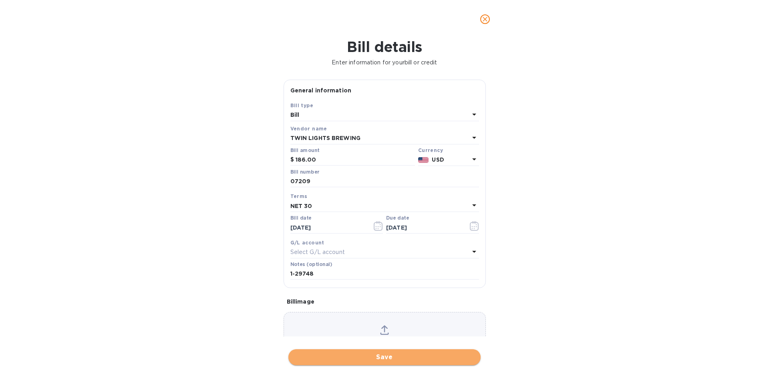
click at [409, 355] on span "Save" at bounding box center [384, 358] width 179 height 10
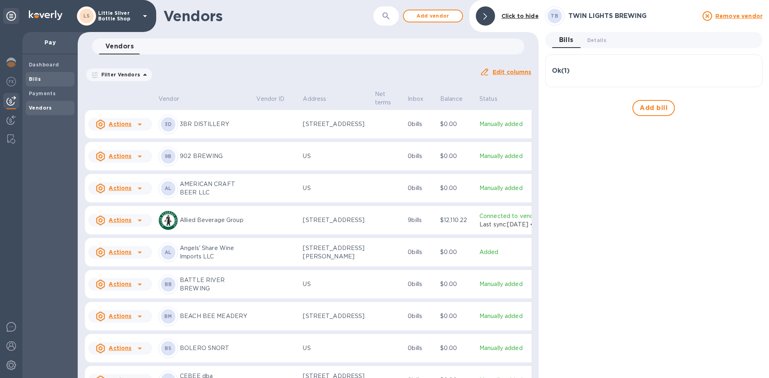
click at [40, 76] on span "Bills" at bounding box center [50, 79] width 42 height 8
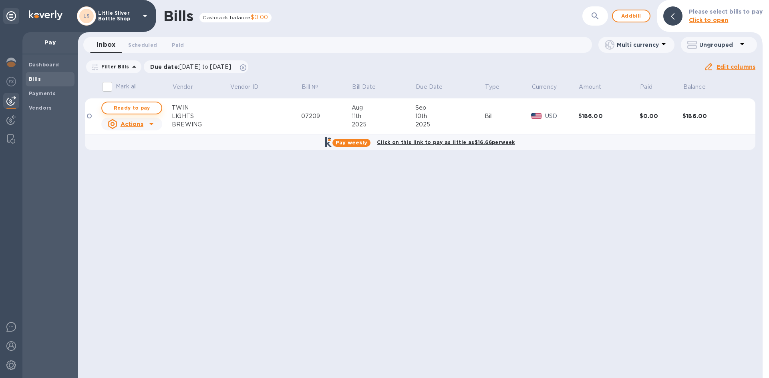
click at [143, 110] on span "Ready to pay" at bounding box center [131, 108] width 46 height 10
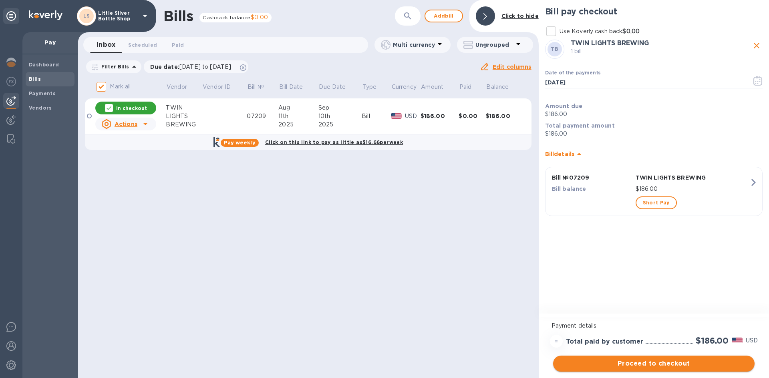
click at [712, 363] on span "Proceed to checkout" at bounding box center [653, 364] width 189 height 10
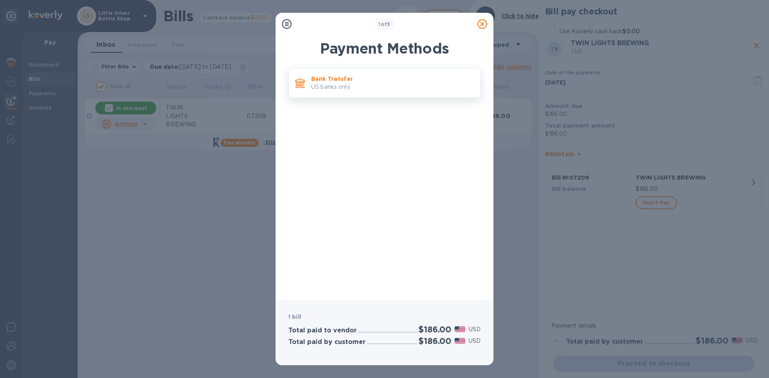
click at [384, 88] on p "US banks only." at bounding box center [392, 87] width 163 height 8
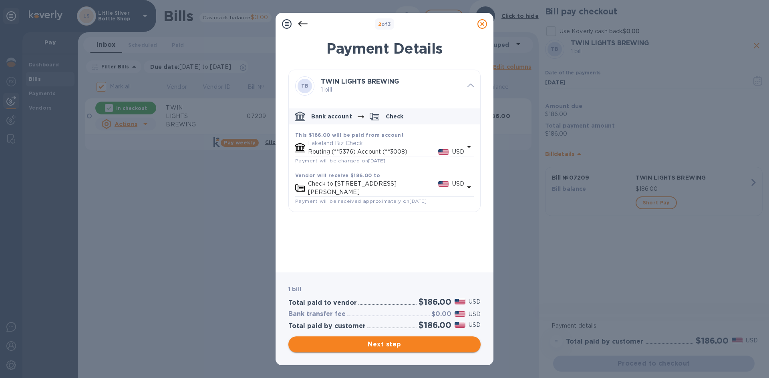
click at [427, 344] on span "Next step" at bounding box center [384, 345] width 179 height 10
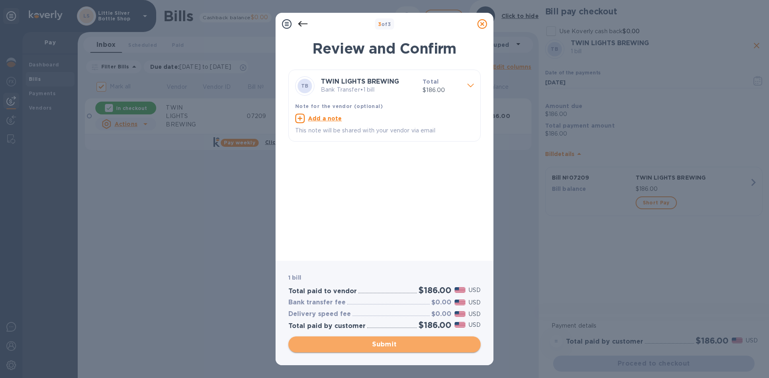
click at [427, 346] on span "Submit" at bounding box center [384, 345] width 179 height 10
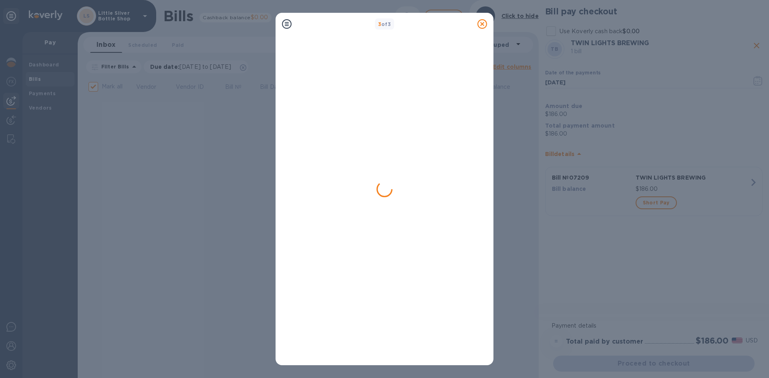
checkbox input "false"
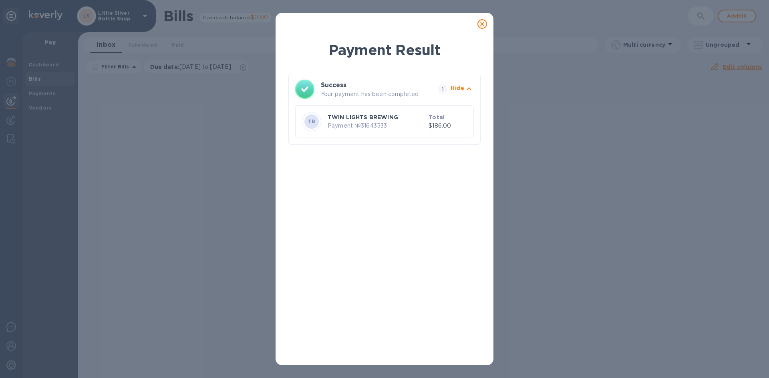
click at [482, 24] on icon at bounding box center [482, 24] width 10 height 10
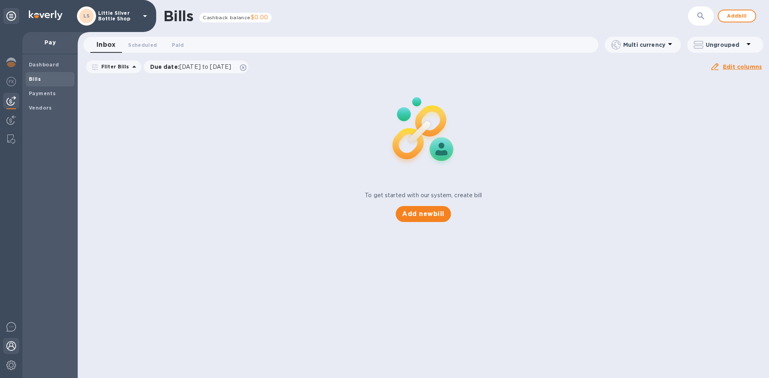
click at [11, 343] on img at bounding box center [11, 346] width 10 height 10
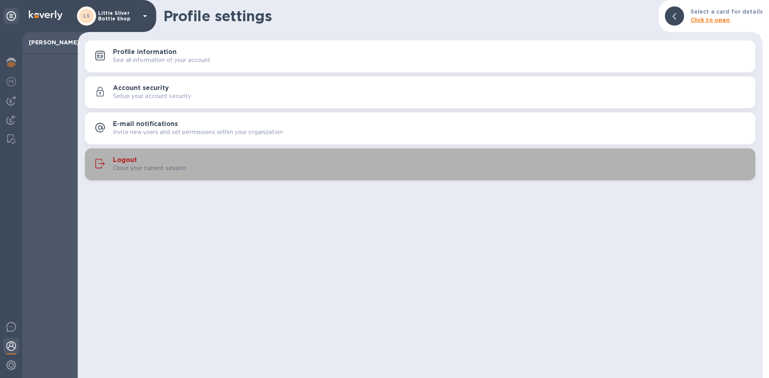
click at [113, 159] on h3 "Logout" at bounding box center [125, 161] width 24 height 8
